Goal: Task Accomplishment & Management: Use online tool/utility

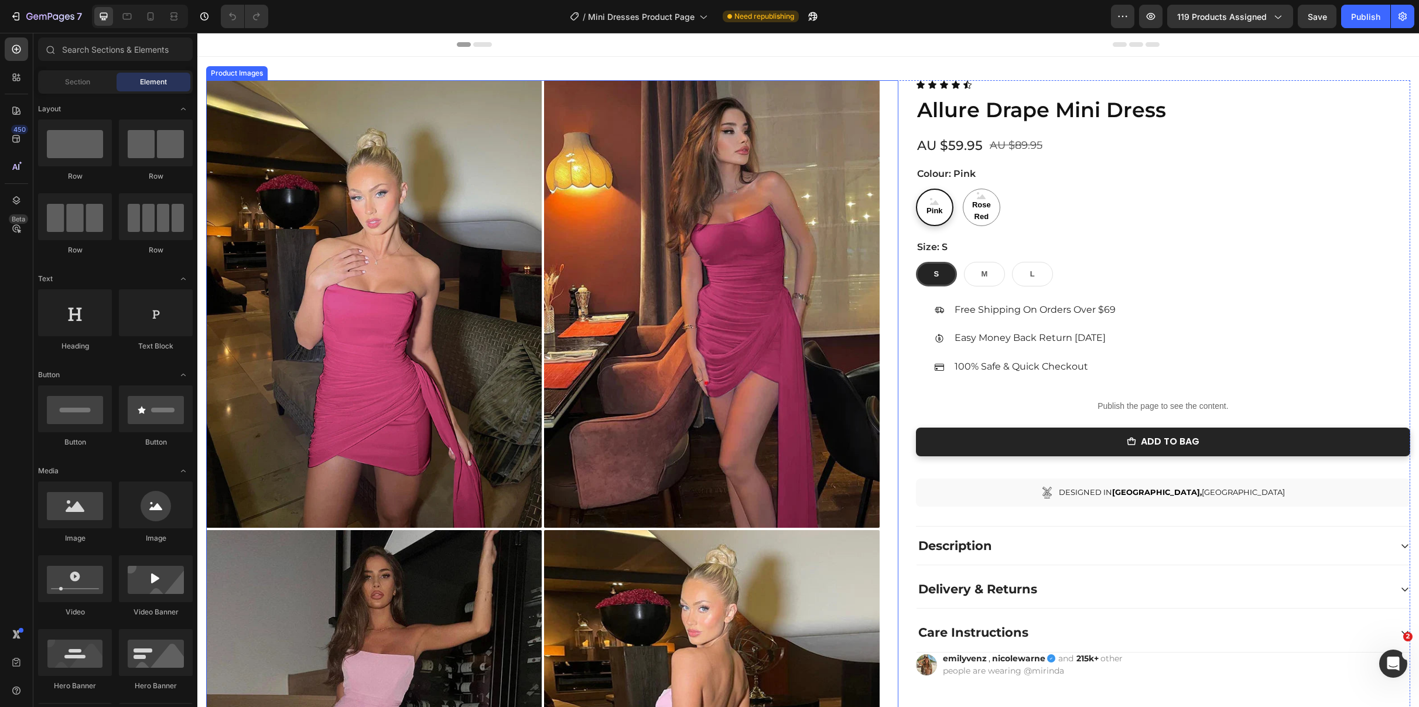
radio input "false"
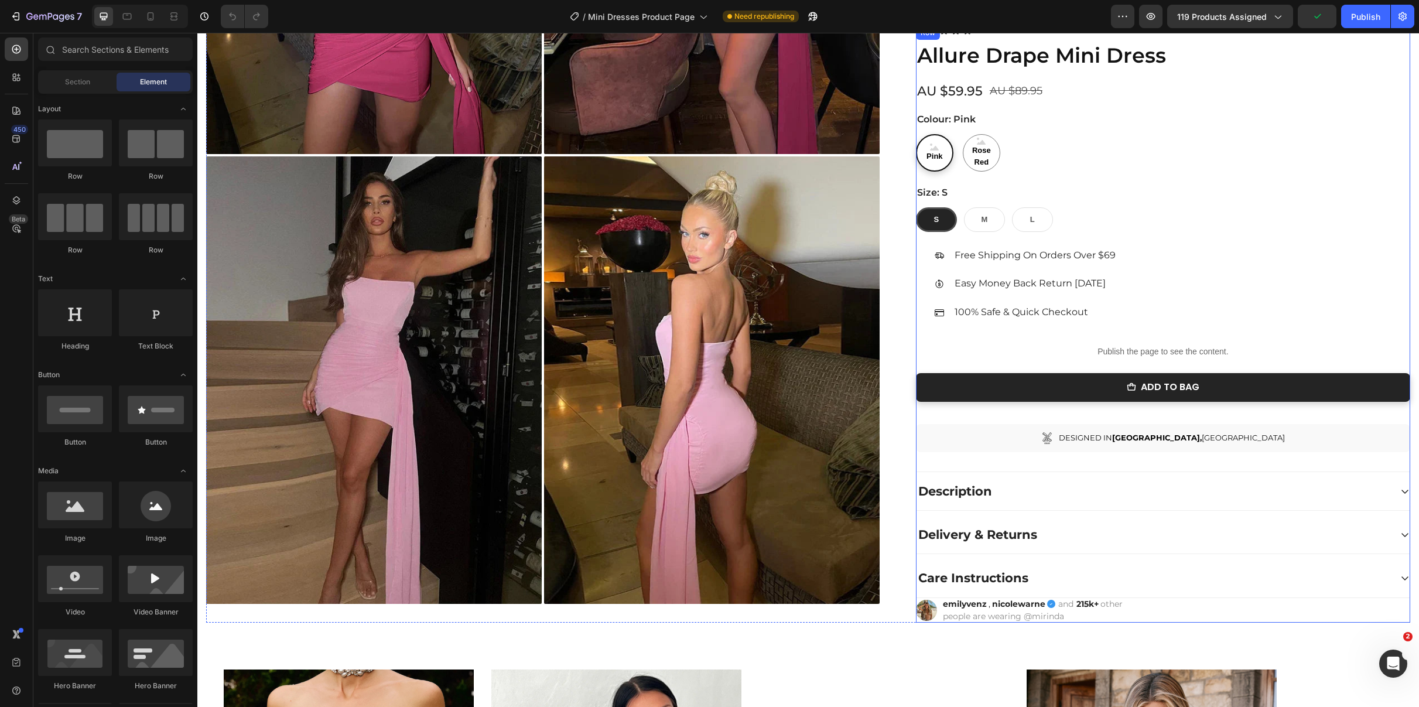
scroll to position [376, 0]
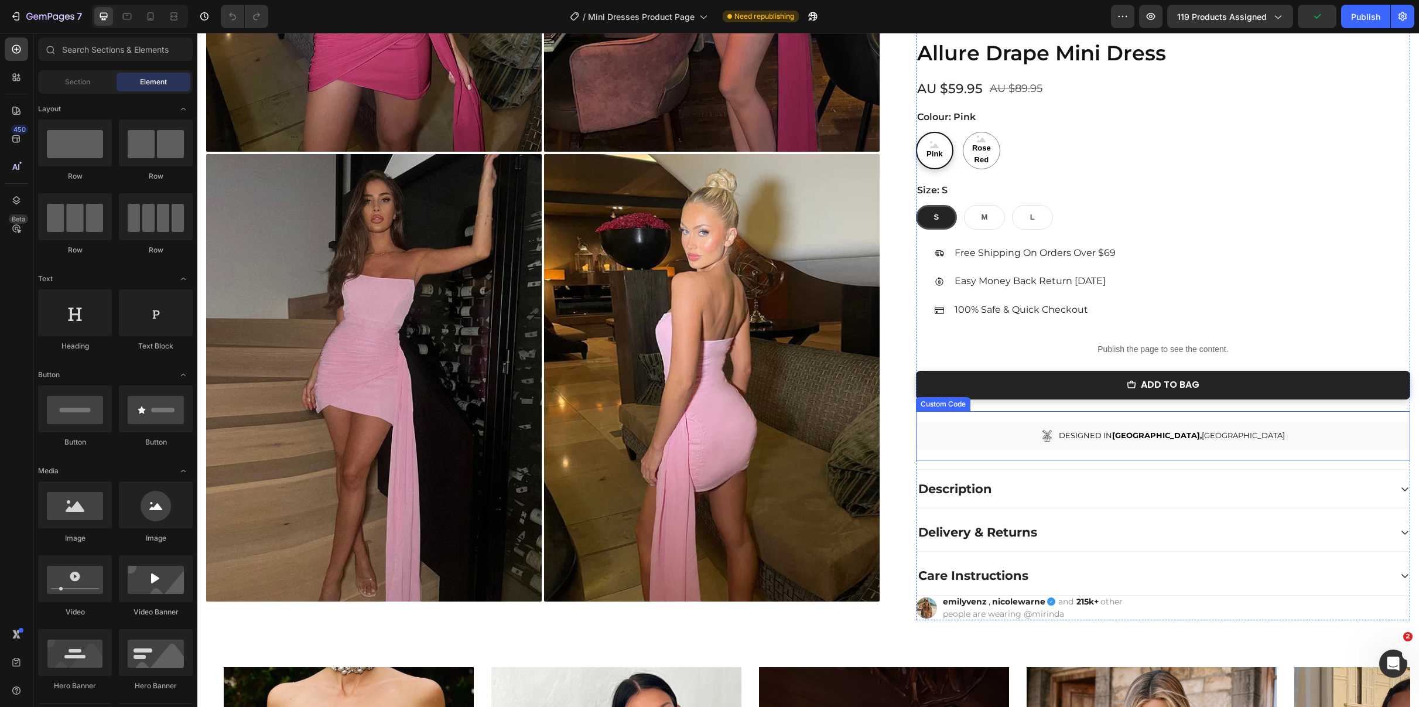
click at [1151, 435] on span "DESIGNED IN [GEOGRAPHIC_DATA], [GEOGRAPHIC_DATA]" at bounding box center [1172, 436] width 226 height 12
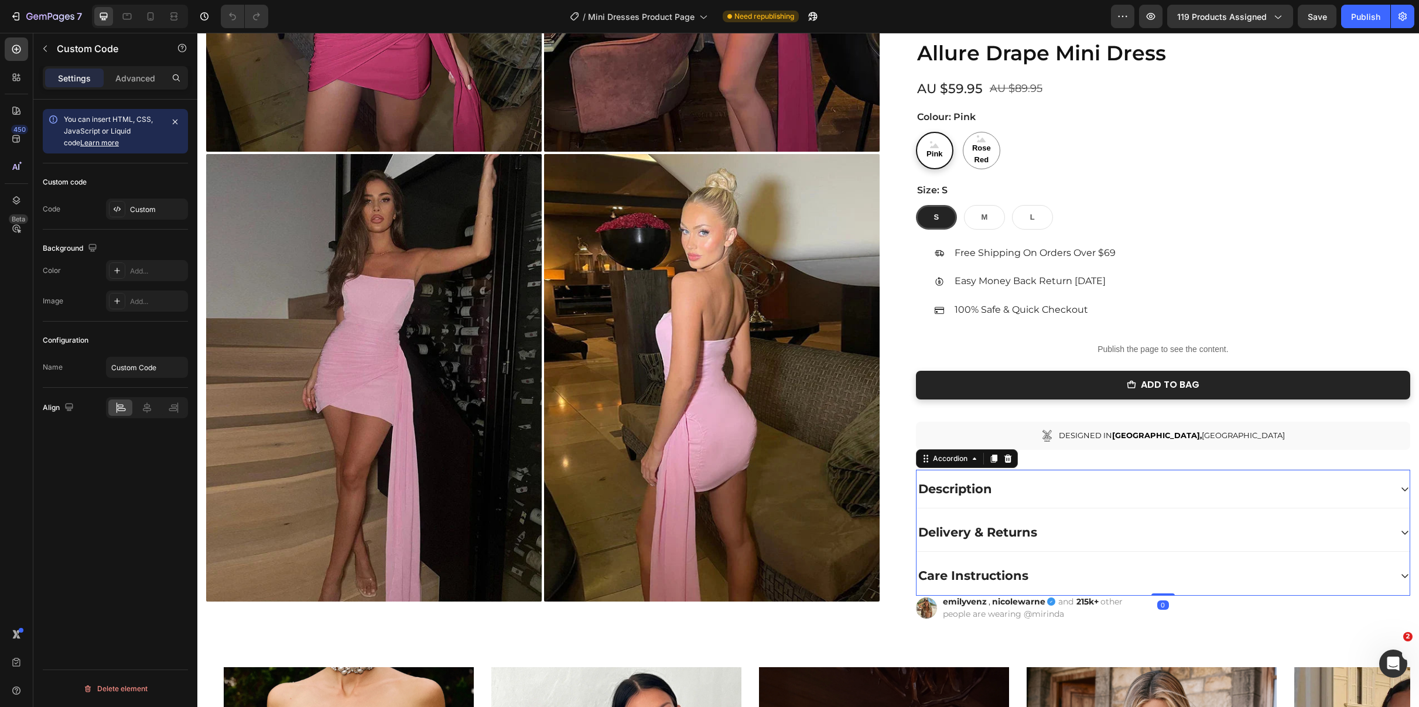
click at [998, 494] on div "Description" at bounding box center [1153, 488] width 474 height 19
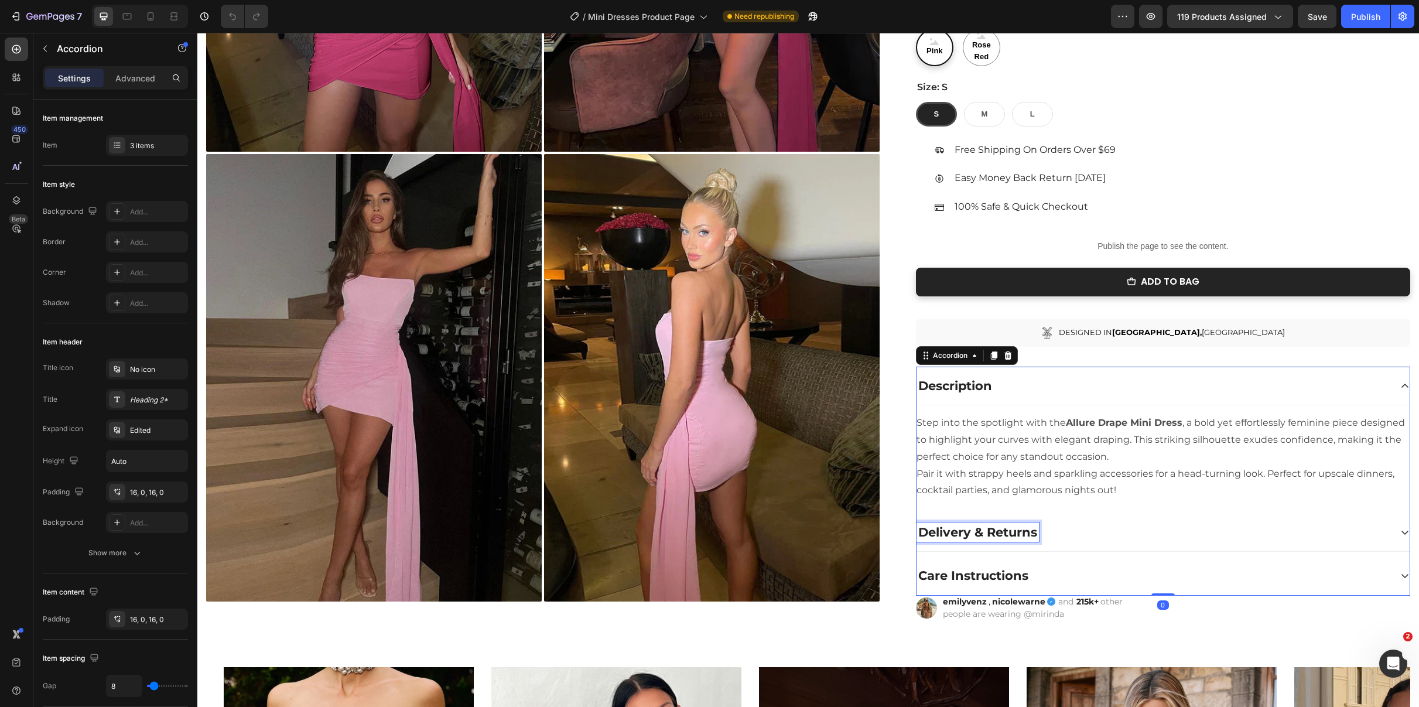
click at [1034, 529] on strong "Delivery & Returns" at bounding box center [977, 532] width 119 height 15
click at [1097, 538] on div "Delivery & Returns" at bounding box center [1153, 531] width 474 height 19
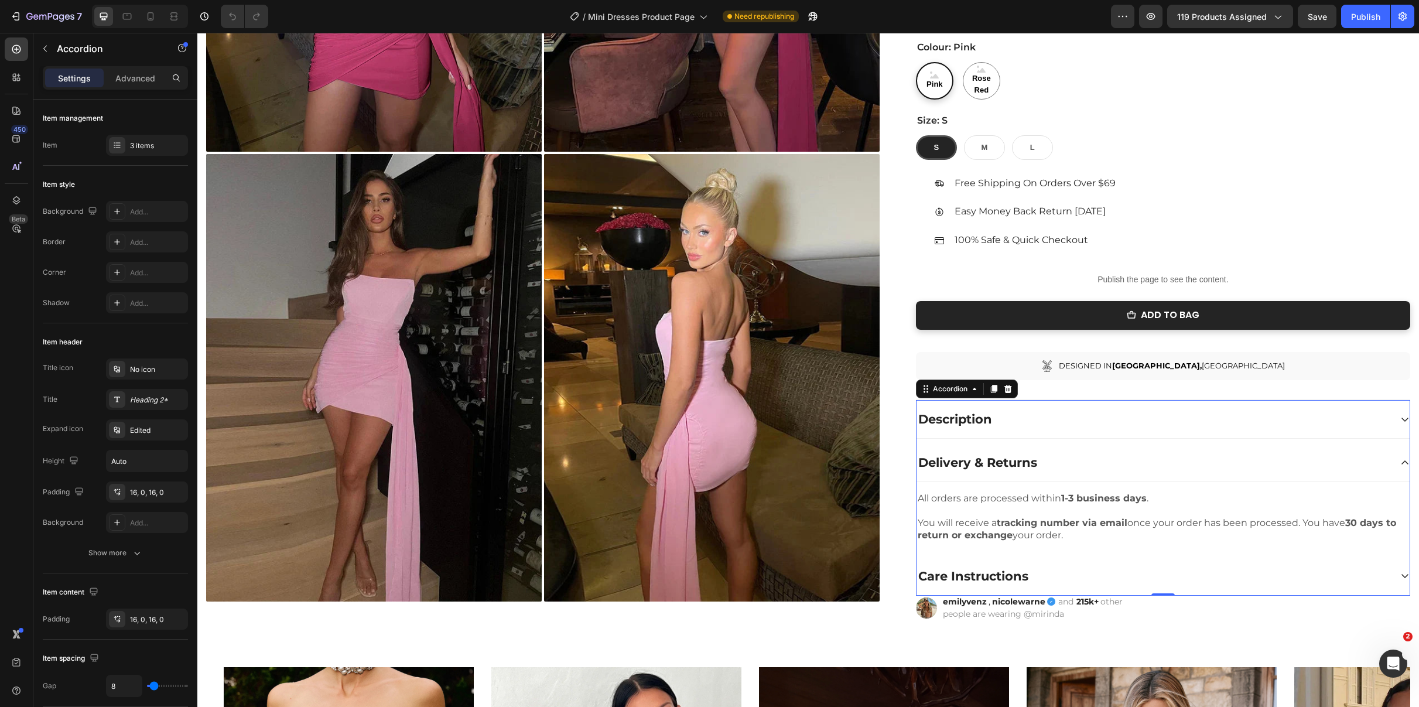
click at [1059, 564] on div "Care Instructions" at bounding box center [1162, 575] width 493 height 39
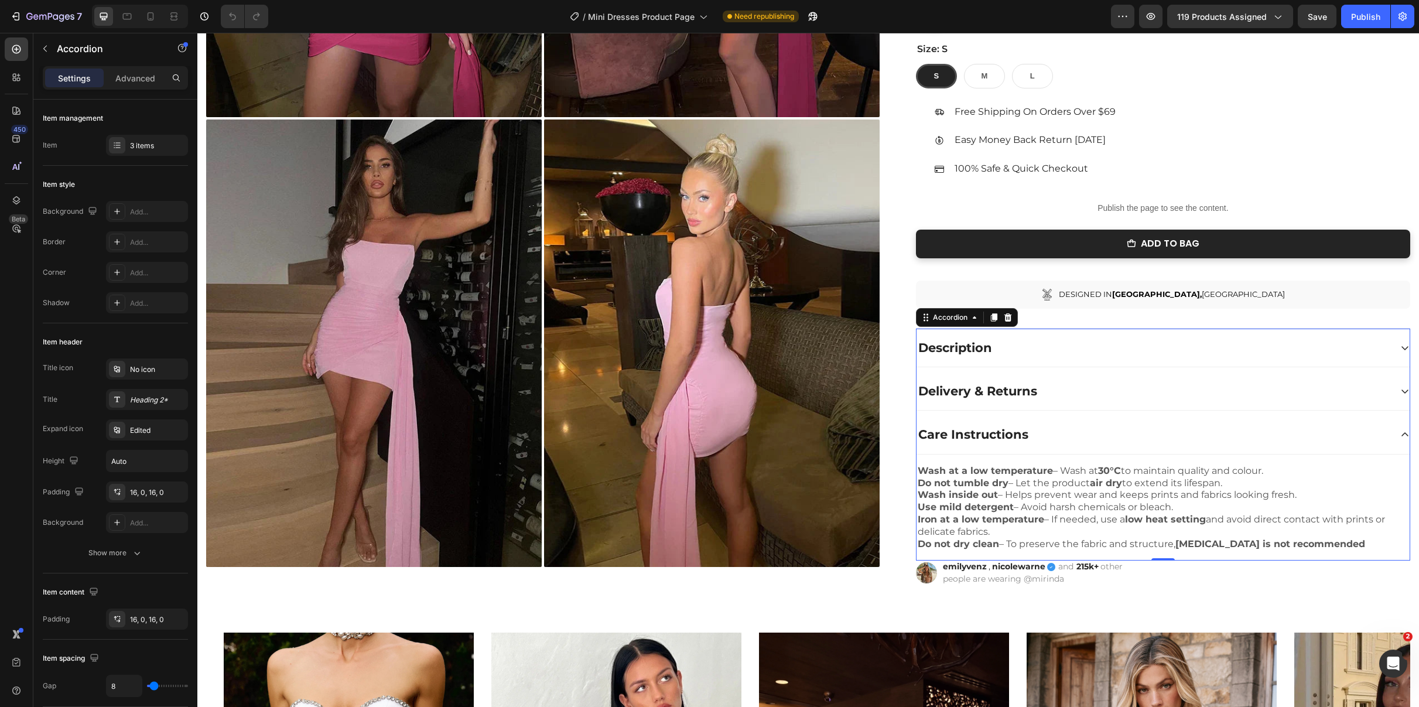
scroll to position [414, 0]
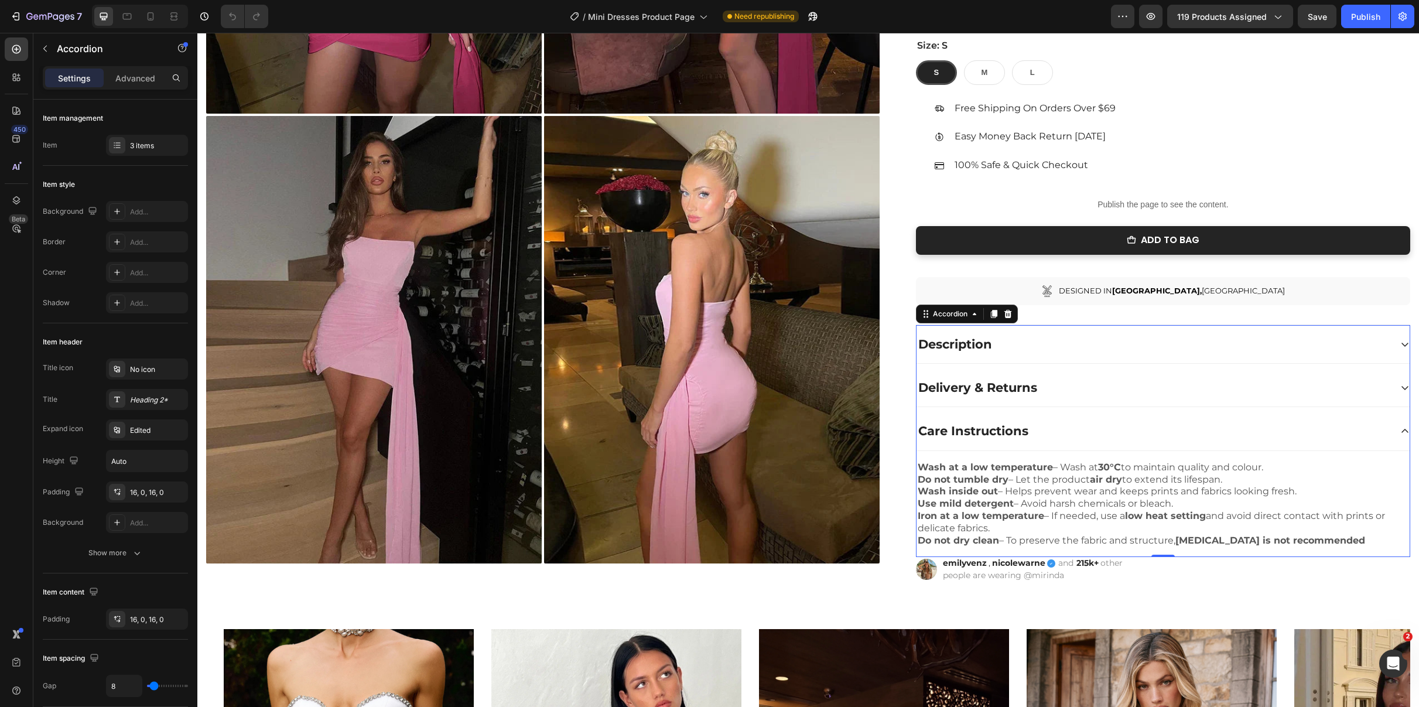
click at [1099, 383] on div "Delivery & Returns" at bounding box center [1153, 387] width 474 height 19
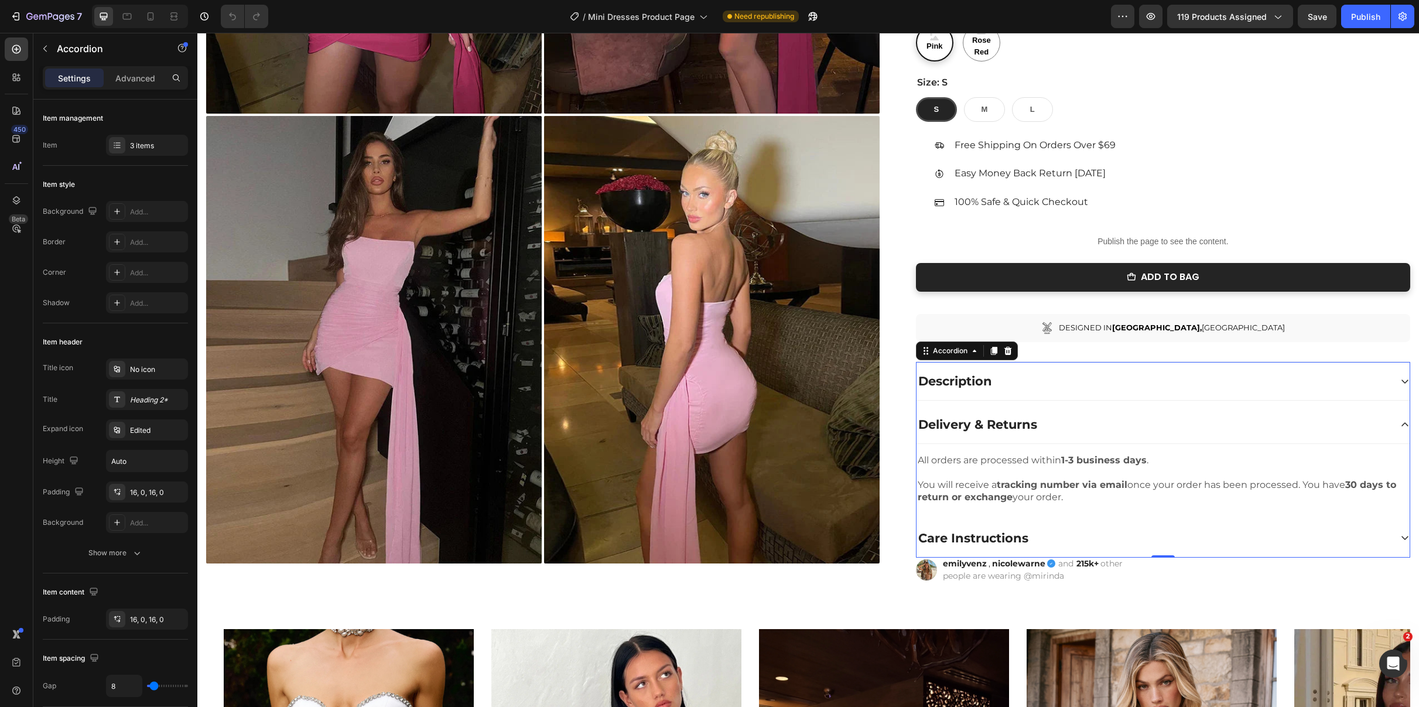
click at [1072, 540] on div "Care Instructions" at bounding box center [1153, 537] width 474 height 19
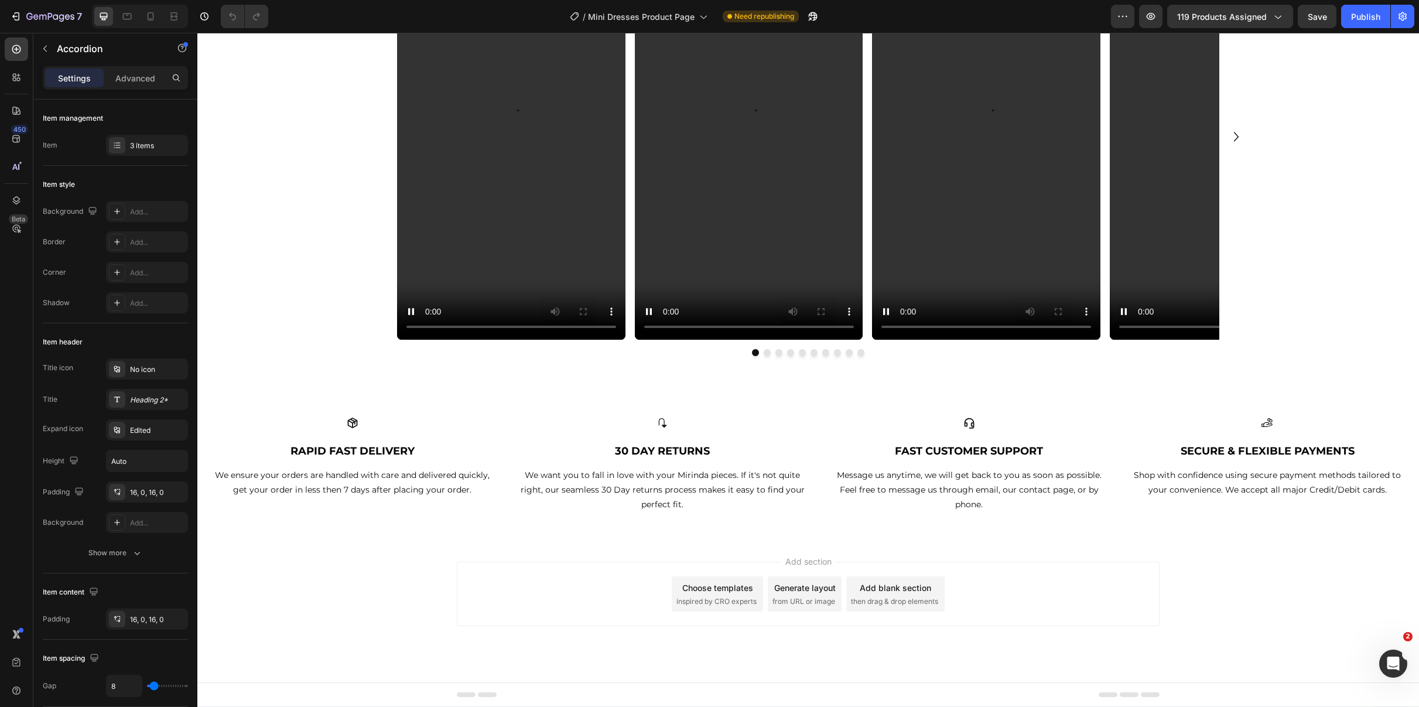
scroll to position [2147, 0]
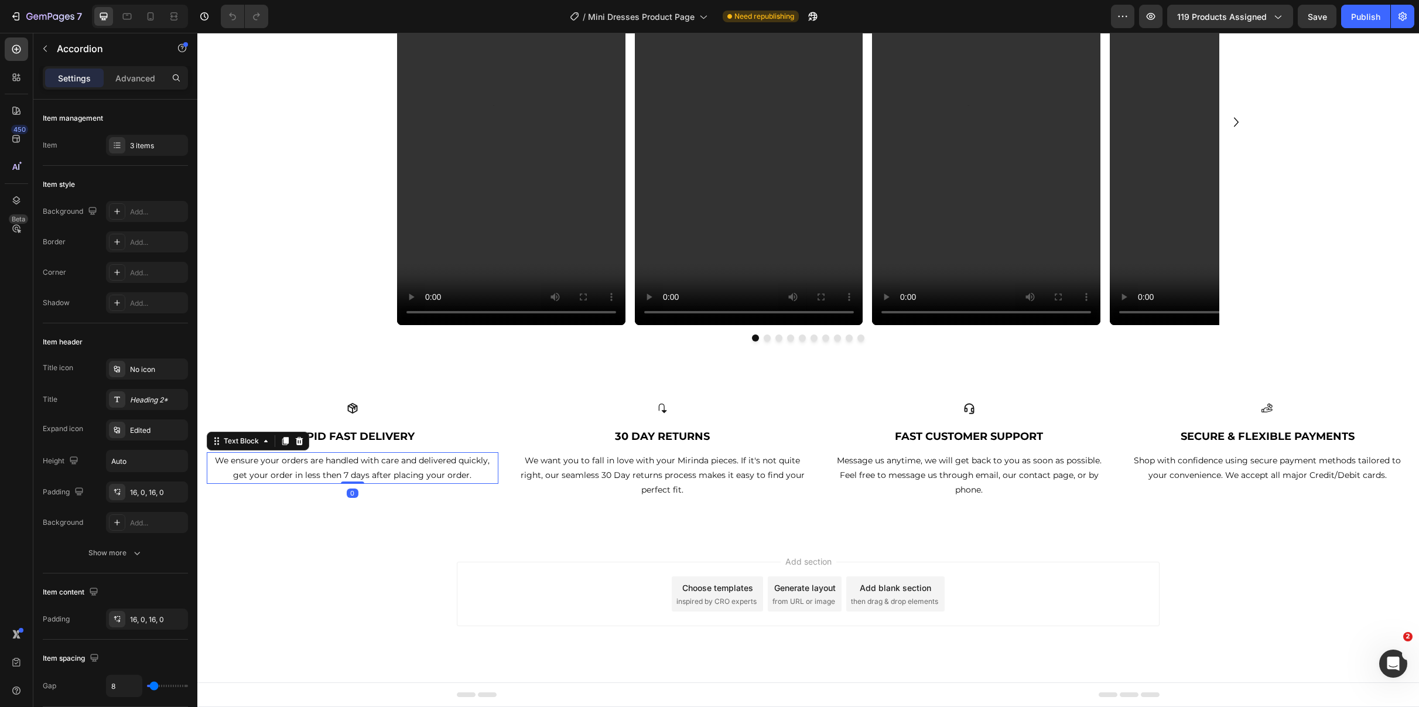
click at [299, 473] on p "We ensure your orders are handled with care and delivered quickly, get your ord…" at bounding box center [352, 467] width 289 height 29
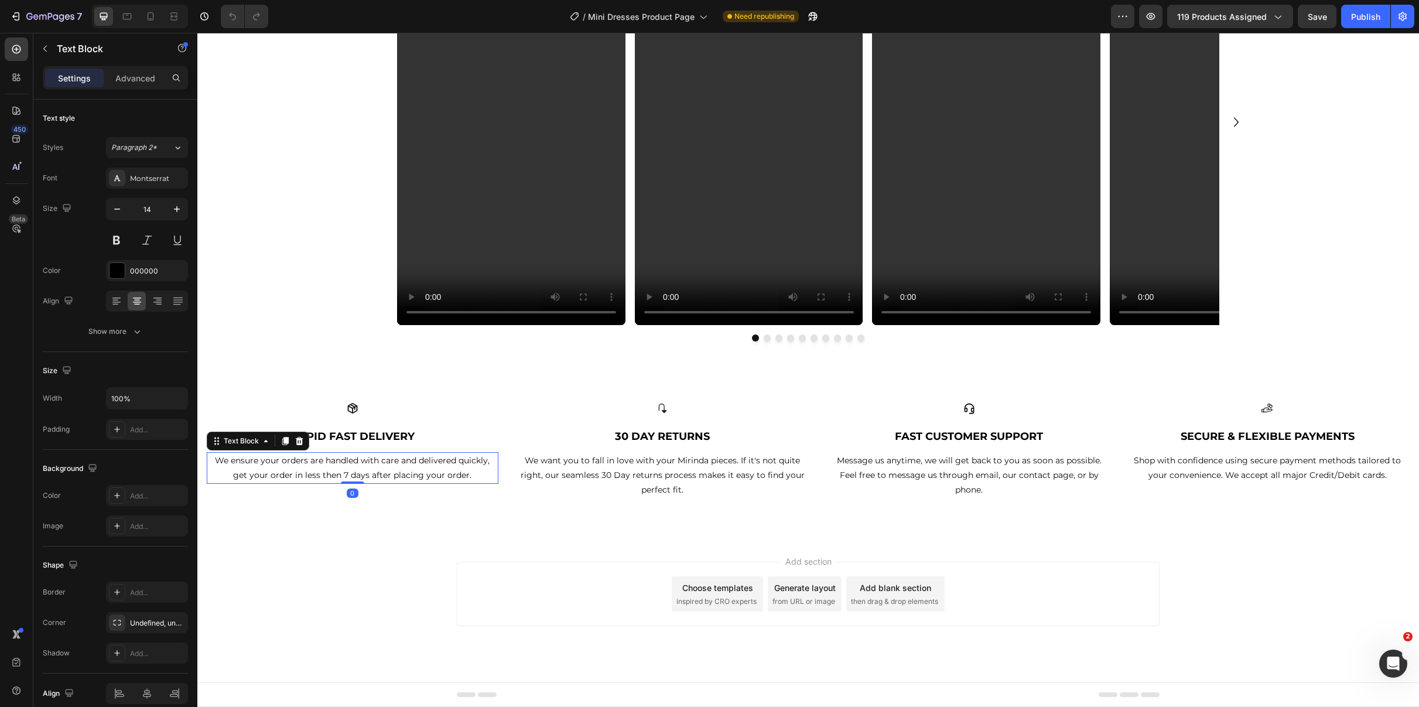
click at [348, 473] on p "We ensure your orders are handled with care and delivered quickly, get your ord…" at bounding box center [352, 467] width 289 height 29
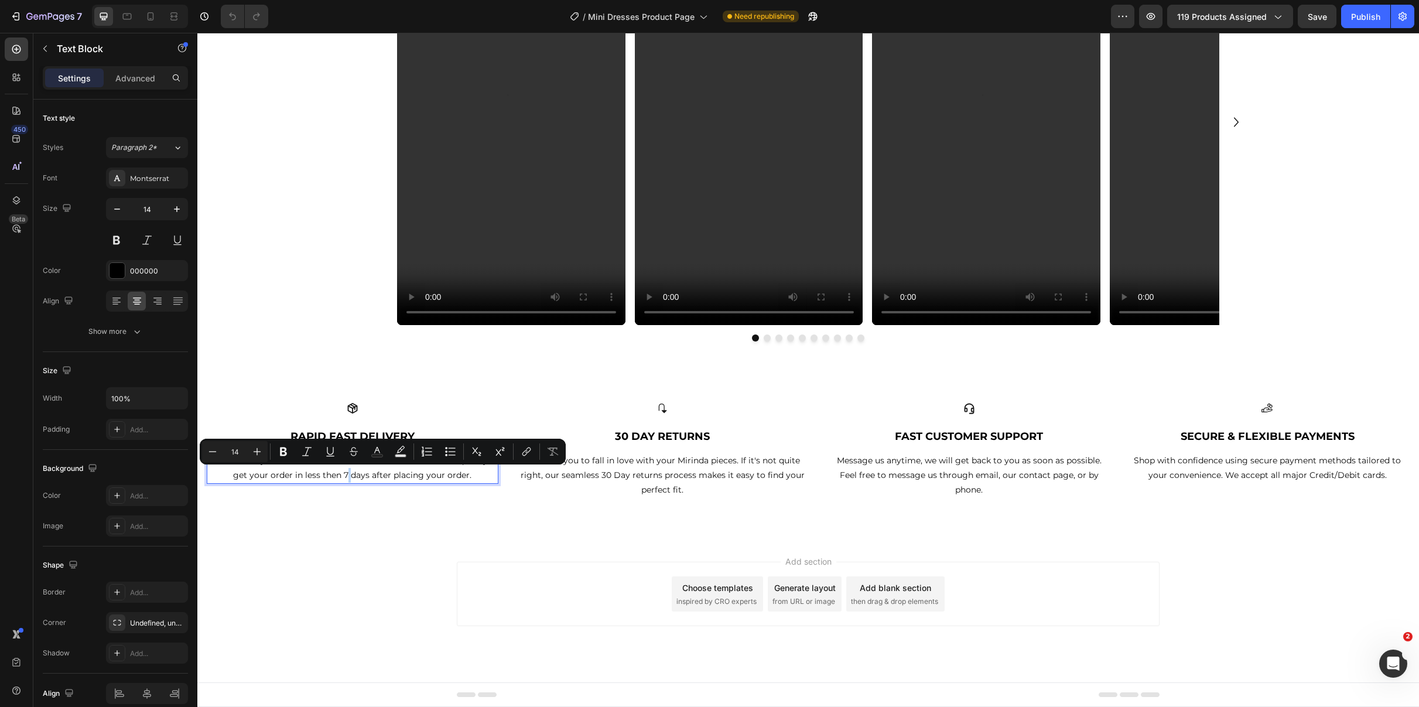
click at [347, 475] on p "We ensure your orders are handled with care and delivered quickly, get your ord…" at bounding box center [352, 467] width 289 height 29
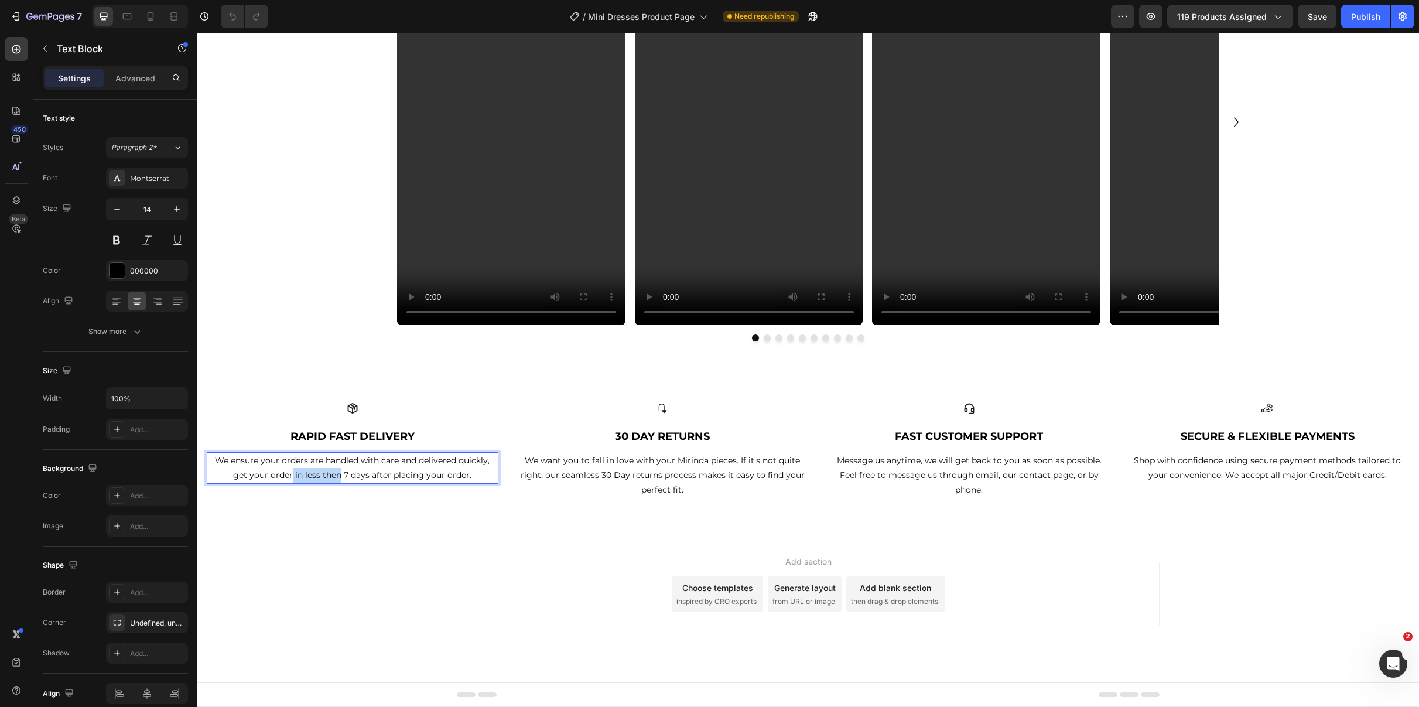
drag, startPoint x: 293, startPoint y: 473, endPoint x: 340, endPoint y: 474, distance: 46.9
click at [340, 474] on p "We ensure your orders are handled with care and delivered quickly, get your ord…" at bounding box center [352, 467] width 289 height 29
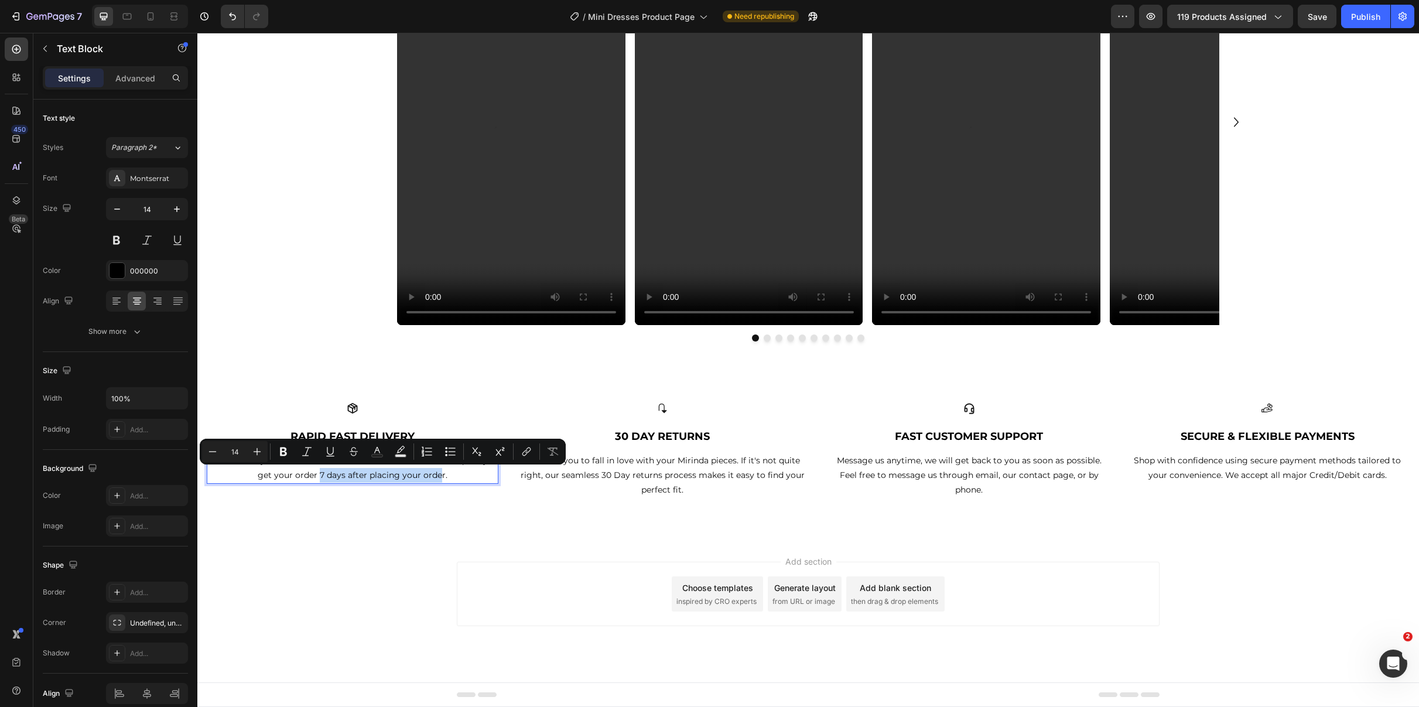
drag, startPoint x: 321, startPoint y: 474, endPoint x: 442, endPoint y: 477, distance: 120.1
click at [442, 477] on p "We ensure your orders are handled with care and delivered quickly, get your ord…" at bounding box center [352, 467] width 289 height 29
click at [495, 476] on p "We ensure your orders are handled with care and delivered quickly, get your ord…" at bounding box center [352, 467] width 289 height 29
drag, startPoint x: 450, startPoint y: 476, endPoint x: 257, endPoint y: 474, distance: 193.2
click at [257, 474] on p "We ensure your orders are handled with care and delivered quickly, get your ord…" at bounding box center [352, 467] width 289 height 29
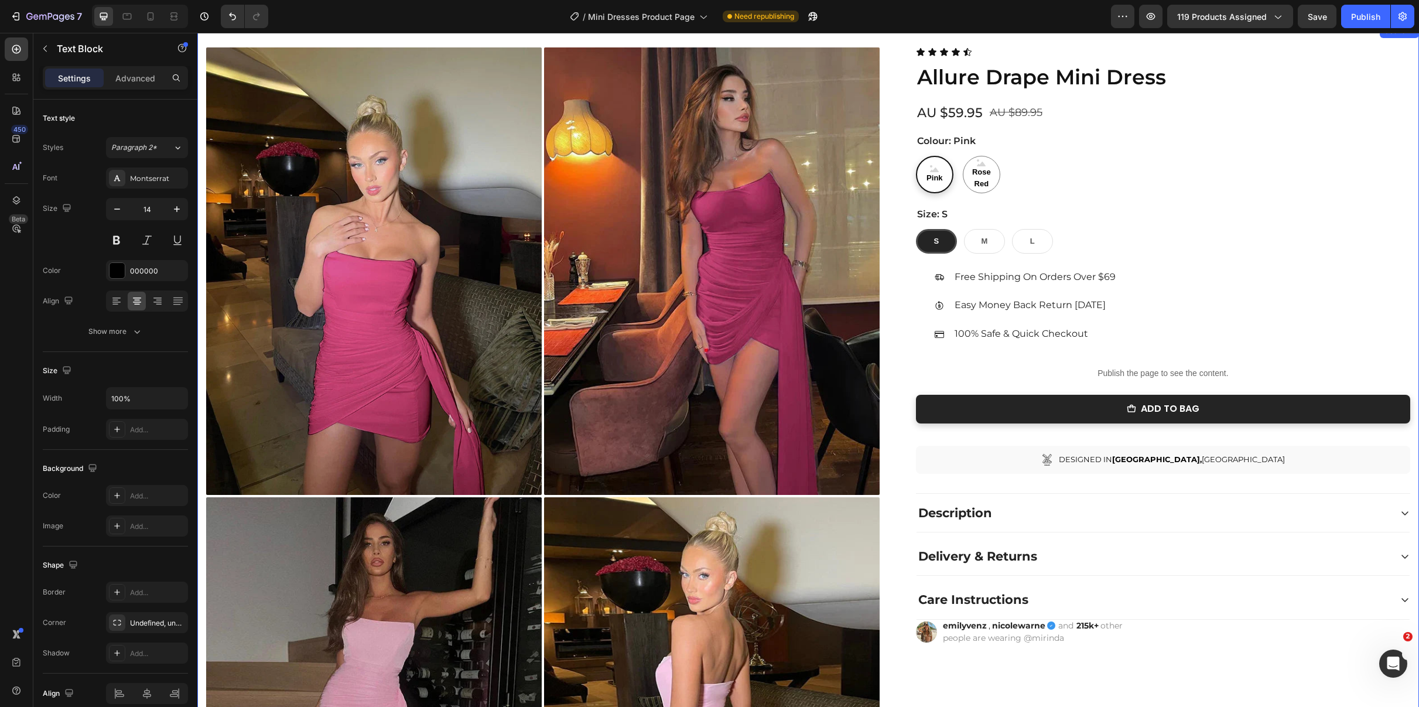
scroll to position [0, 0]
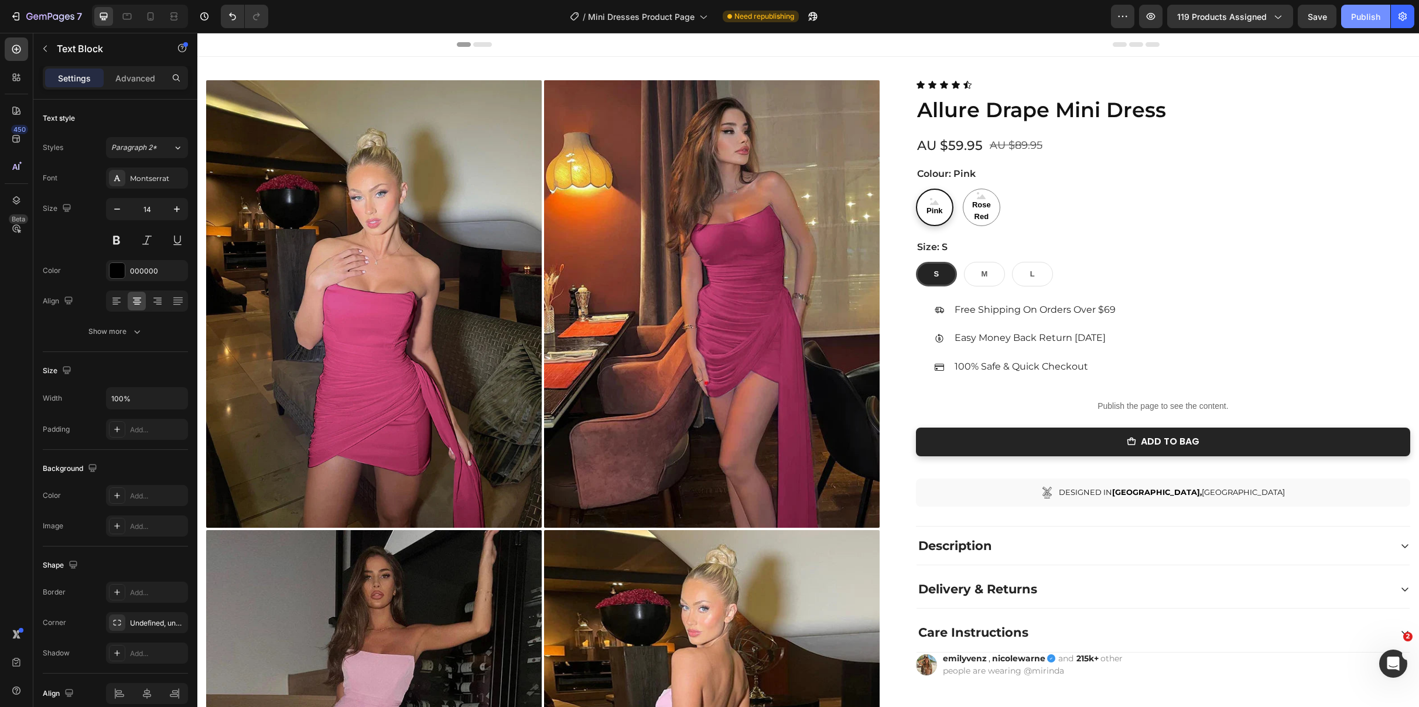
click at [1363, 21] on div "Publish" at bounding box center [1365, 17] width 29 height 12
